Goal: Navigation & Orientation: Find specific page/section

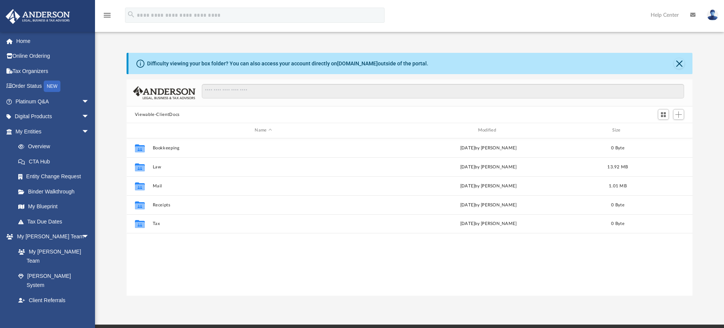
scroll to position [167, 560]
click at [38, 205] on link "My Blueprint" at bounding box center [56, 206] width 90 height 15
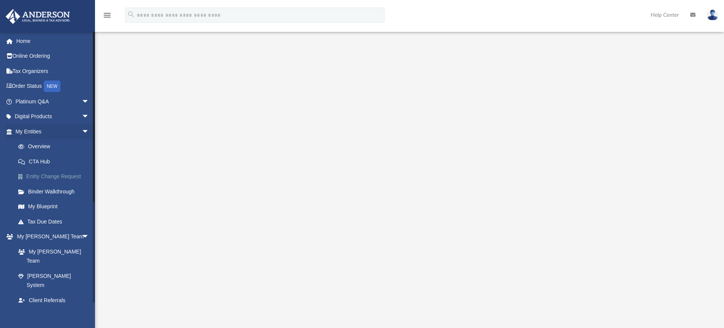
click at [61, 176] on link "Entity Change Request" at bounding box center [56, 176] width 90 height 15
click at [50, 206] on link "My Blueprint" at bounding box center [56, 206] width 90 height 15
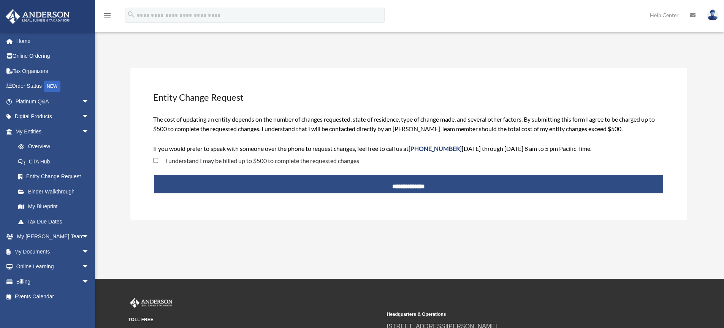
click at [50, 206] on link "My Blueprint" at bounding box center [56, 206] width 90 height 15
